Goal: Complete application form

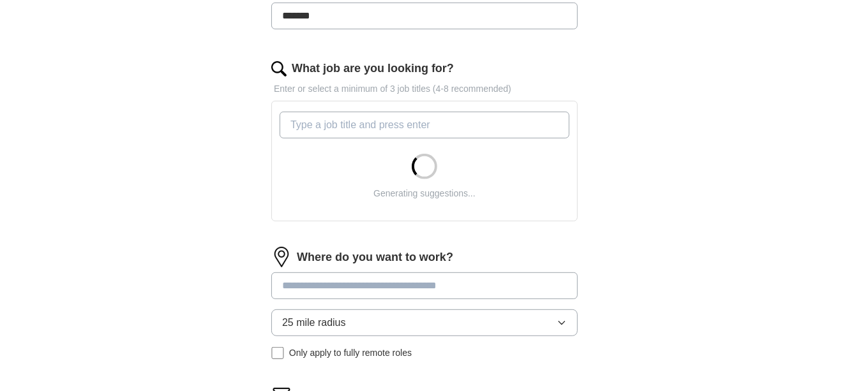
scroll to position [370, 0]
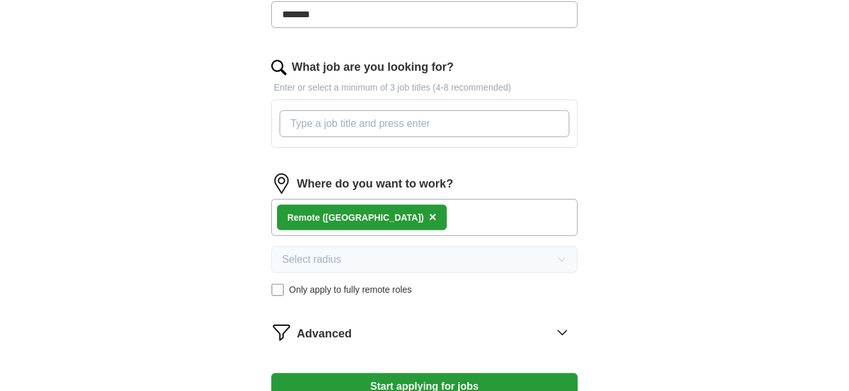
click at [345, 132] on input "What job are you looking for?" at bounding box center [425, 123] width 290 height 27
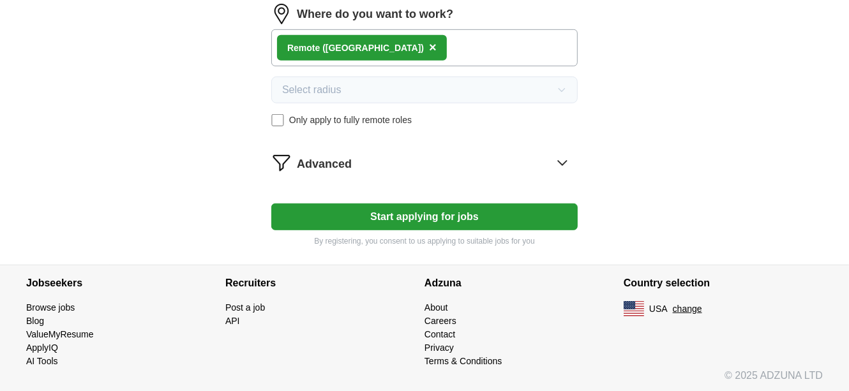
scroll to position [555, 0]
click at [448, 214] on button "Start applying for jobs" at bounding box center [424, 217] width 306 height 27
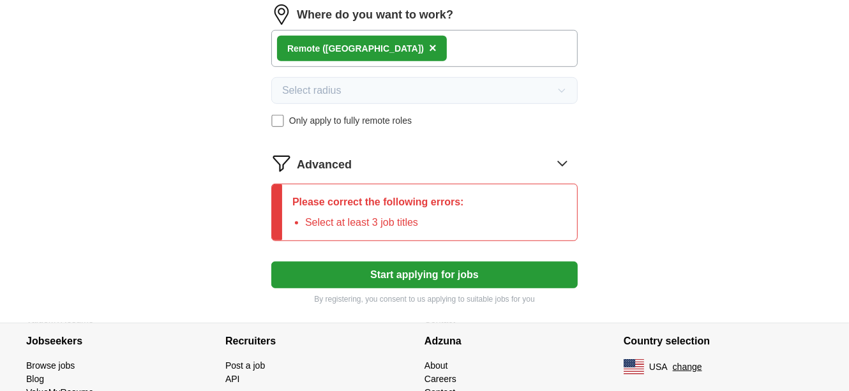
click at [560, 161] on icon at bounding box center [562, 163] width 20 height 20
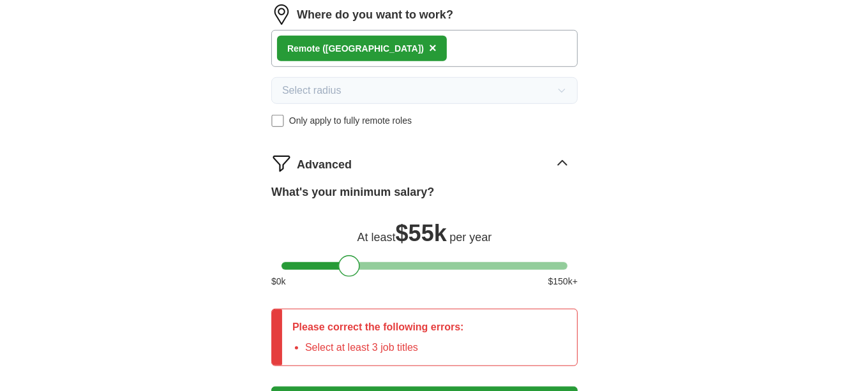
drag, startPoint x: 301, startPoint y: 262, endPoint x: 358, endPoint y: 264, distance: 57.5
click at [358, 264] on div at bounding box center [349, 266] width 22 height 22
drag, startPoint x: 353, startPoint y: 262, endPoint x: 364, endPoint y: 263, distance: 11.6
click at [364, 263] on div at bounding box center [360, 266] width 22 height 22
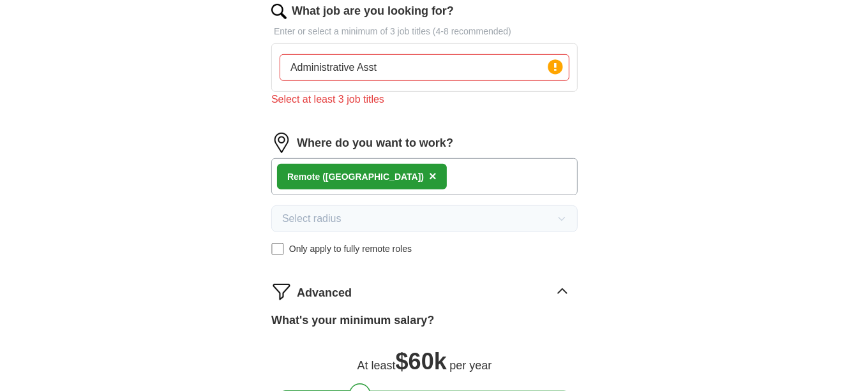
scroll to position [421, 0]
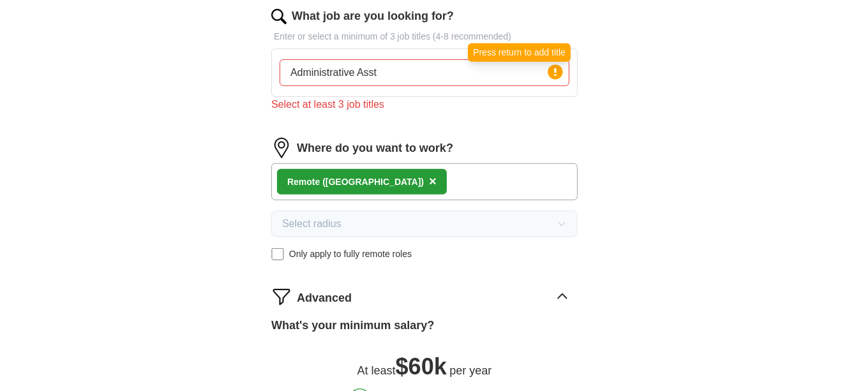
click at [555, 73] on icon at bounding box center [555, 72] width 18 height 18
click at [390, 75] on input "Administrative Asst" at bounding box center [425, 72] width 290 height 27
click at [396, 71] on input "Administrative Asst" at bounding box center [425, 72] width 290 height 27
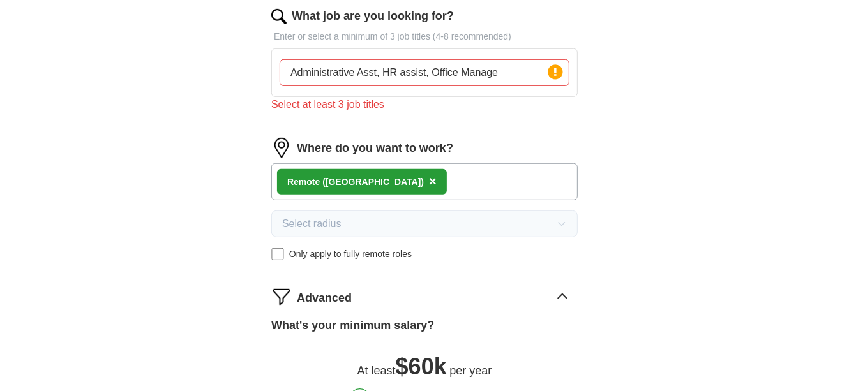
type input "Administrative Asst, HR assist, Office Manager"
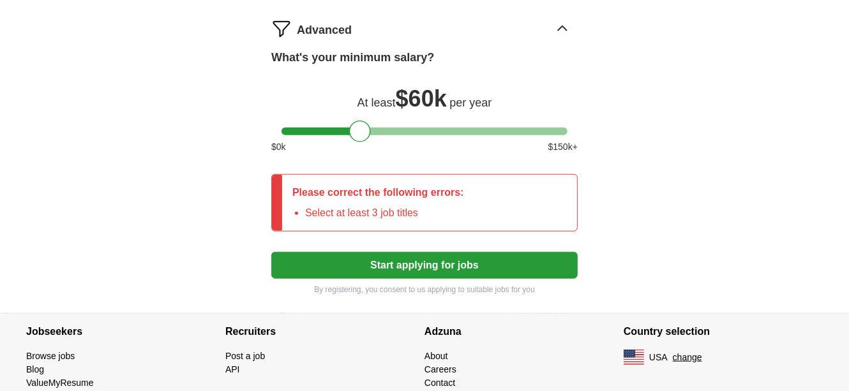
scroll to position [738, 0]
click at [438, 206] on li "Select at least 3 job titles" at bounding box center [384, 213] width 159 height 15
click at [446, 266] on button "Start applying for jobs" at bounding box center [424, 265] width 306 height 27
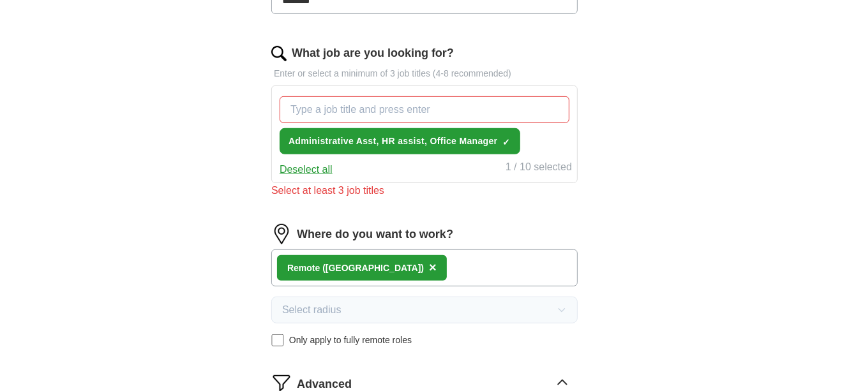
scroll to position [383, 0]
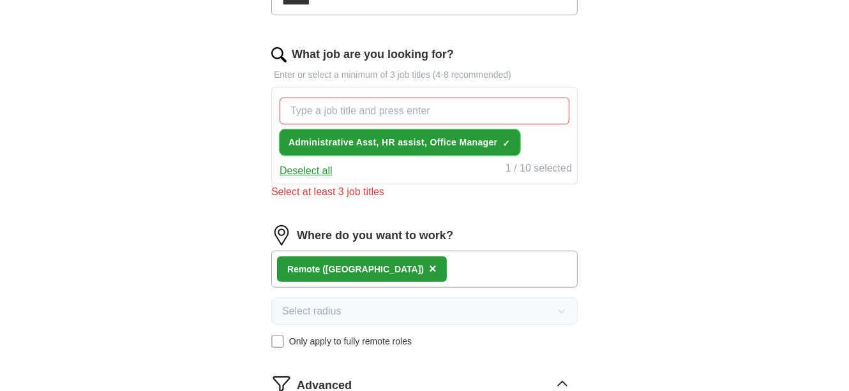
drag, startPoint x: 853, startPoint y: 193, endPoint x: 394, endPoint y: 138, distance: 462.2
drag, startPoint x: 394, startPoint y: 138, endPoint x: 349, endPoint y: 188, distance: 67.4
click at [349, 188] on div "Select at least 3 job titles" at bounding box center [424, 191] width 306 height 15
click at [316, 165] on button "Deselect all" at bounding box center [306, 170] width 53 height 15
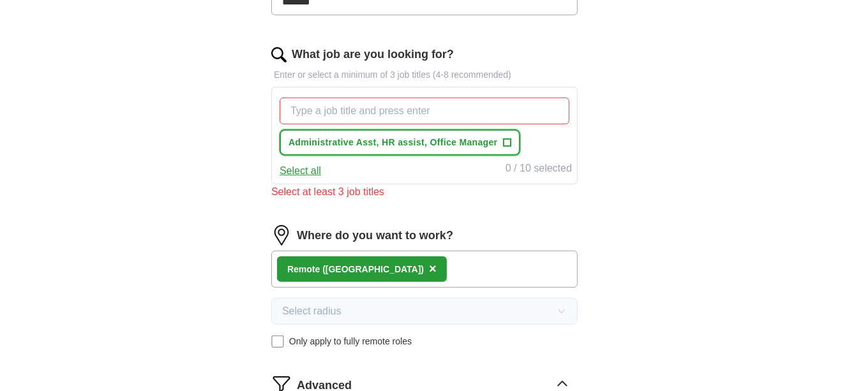
click at [504, 139] on span "+" at bounding box center [507, 143] width 8 height 10
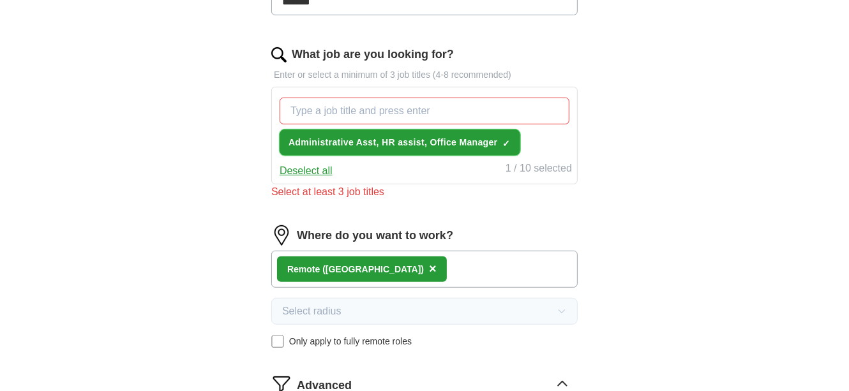
click at [0, 0] on span "×" at bounding box center [0, 0] width 0 height 0
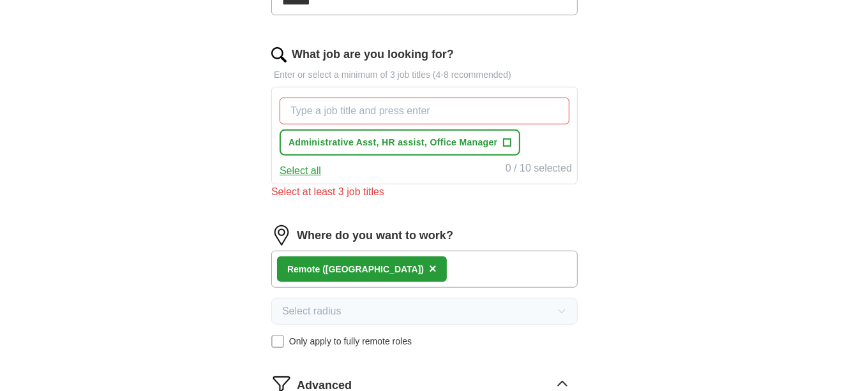
click at [306, 169] on button "Select all" at bounding box center [300, 170] width 41 height 15
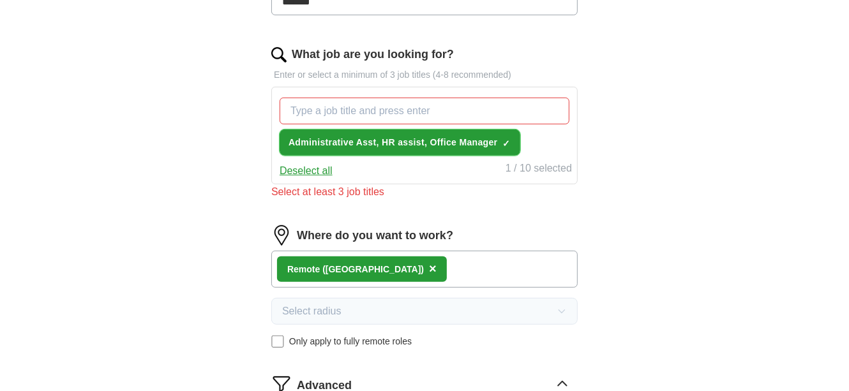
click at [415, 139] on span "Administrative Asst, HR assist, Office Manager" at bounding box center [392, 142] width 209 height 13
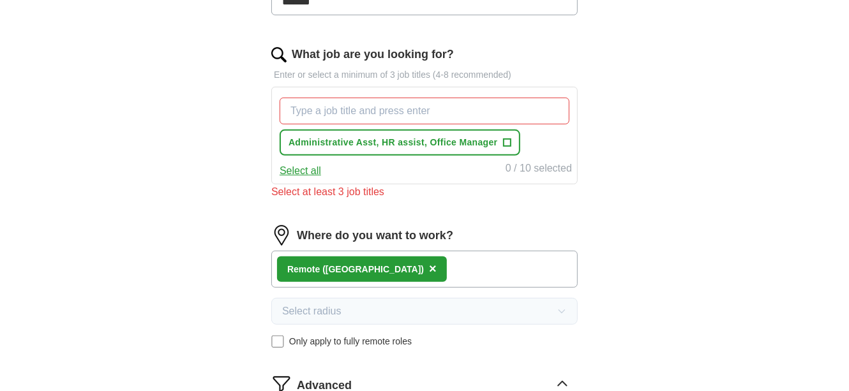
click at [313, 168] on button "Select all" at bounding box center [300, 170] width 41 height 15
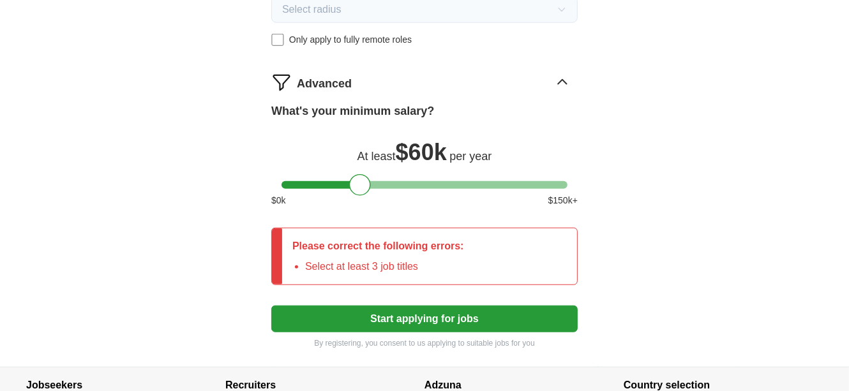
scroll to position [691, 0]
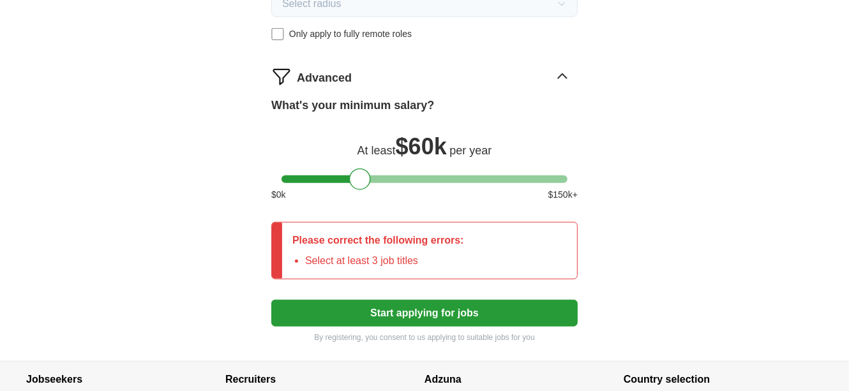
click at [463, 310] on button "Start applying for jobs" at bounding box center [424, 313] width 306 height 27
click at [470, 245] on div "Please correct the following errors: Select at least 3 job titles" at bounding box center [378, 251] width 192 height 56
